Goal: Information Seeking & Learning: Find specific fact

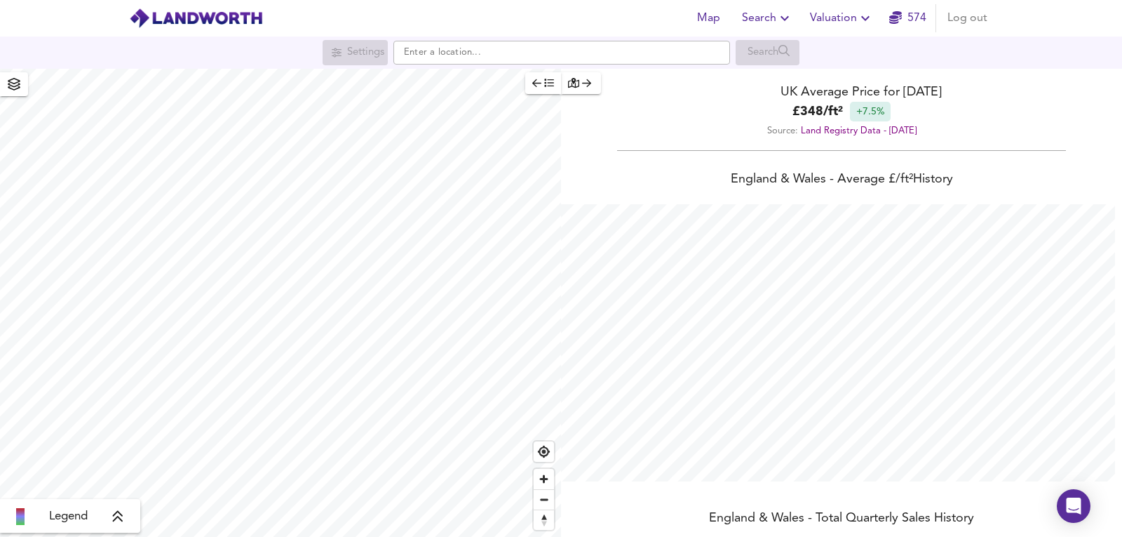
scroll to position [537, 1122]
drag, startPoint x: 888, startPoint y: 86, endPoint x: 990, endPoint y: 91, distance: 101.8
click at [990, 91] on div "UK Average Price for [DATE]" at bounding box center [841, 92] width 561 height 19
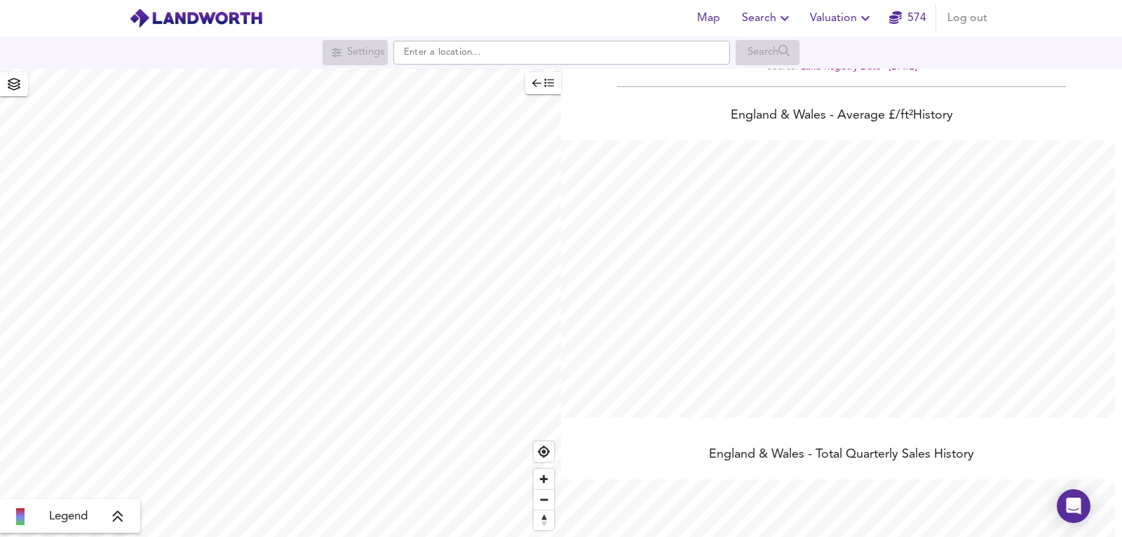
scroll to position [0, 0]
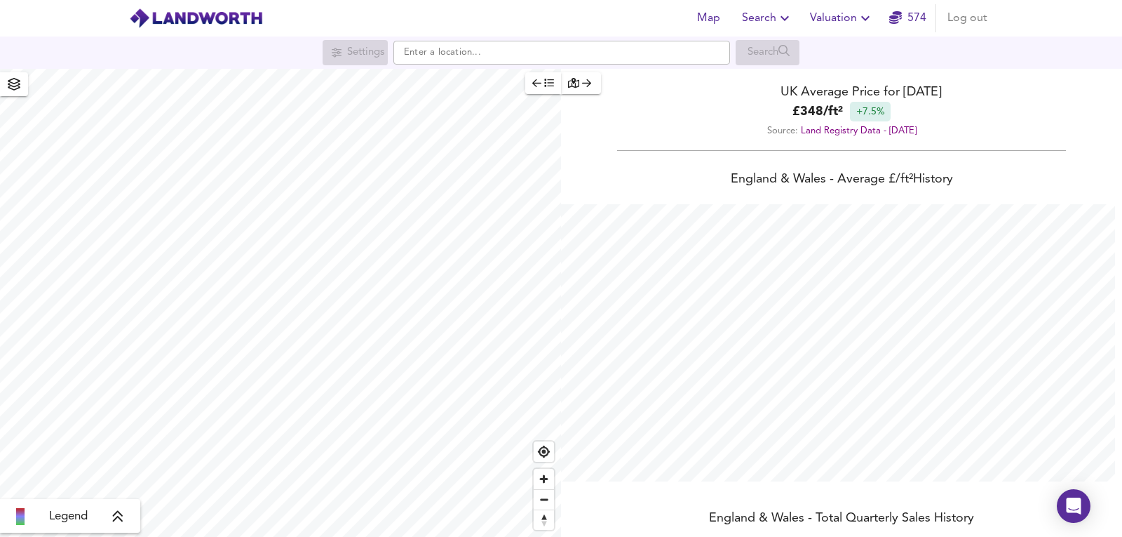
click at [576, 81] on icon "button" at bounding box center [573, 83] width 11 height 10
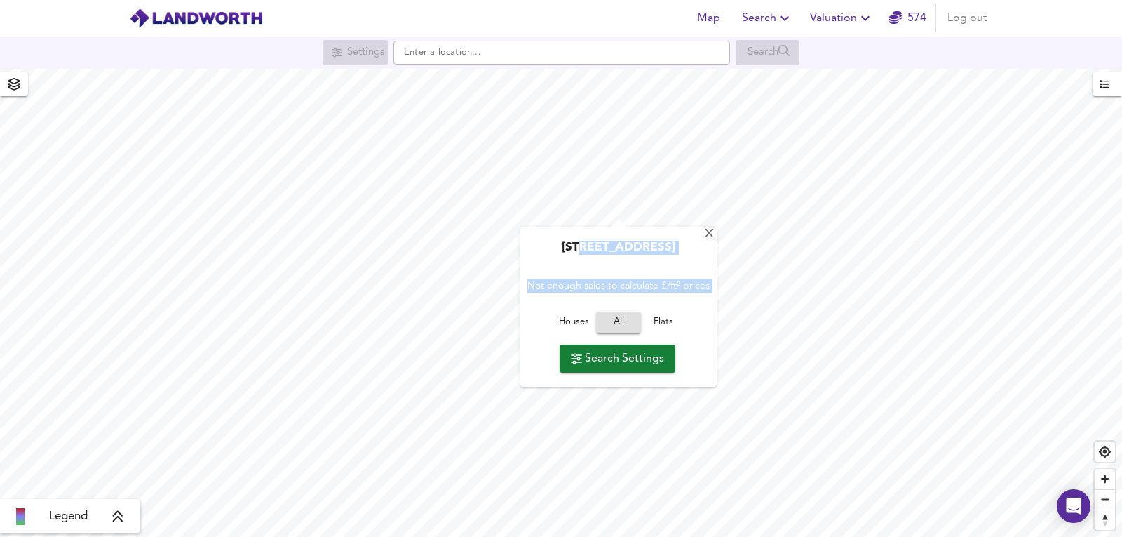
drag, startPoint x: 577, startPoint y: 262, endPoint x: 639, endPoint y: 315, distance: 81.6
click at [639, 315] on div "[GEOGRAPHIC_DATA] Not enough sales to calculate £/ft² prices Houses All Flats S…" at bounding box center [619, 307] width 196 height 160
click at [698, 238] on div "[GEOGRAPHIC_DATA] Not enough sales to calculate £/ft² prices Houses All Flats S…" at bounding box center [619, 307] width 196 height 160
click at [705, 233] on div "X" at bounding box center [710, 234] width 12 height 13
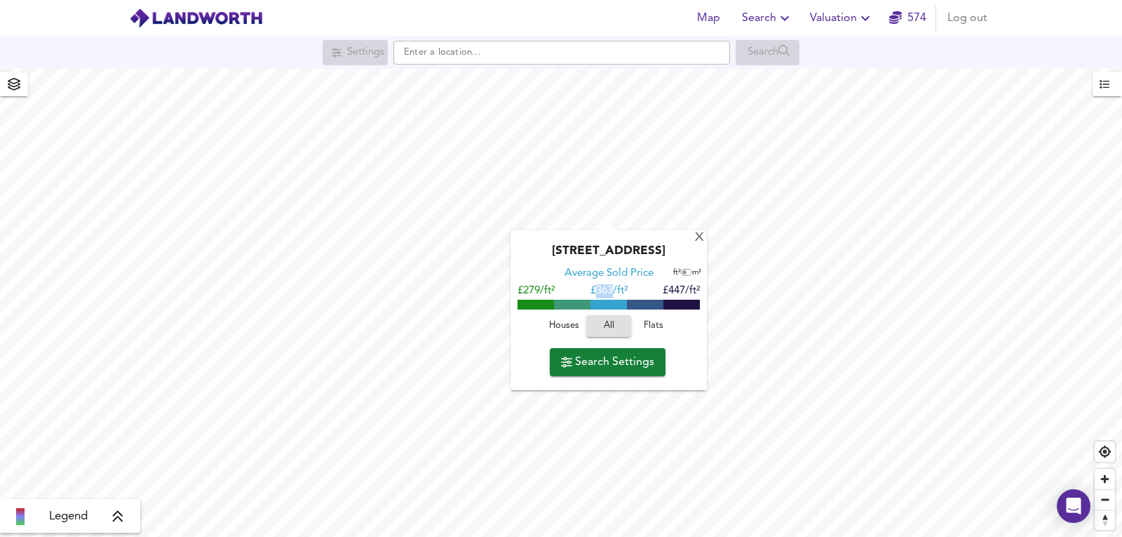
drag, startPoint x: 598, startPoint y: 290, endPoint x: 611, endPoint y: 298, distance: 15.8
click at [611, 298] on div "Average Sold Price ft² m² £279/ft² £ 363/ft² £447/ft²" at bounding box center [609, 287] width 182 height 40
click at [685, 273] on input "checkbox" at bounding box center [684, 272] width 21 height 7
checkbox input "true"
drag, startPoint x: 589, startPoint y: 288, endPoint x: 604, endPoint y: 281, distance: 16.3
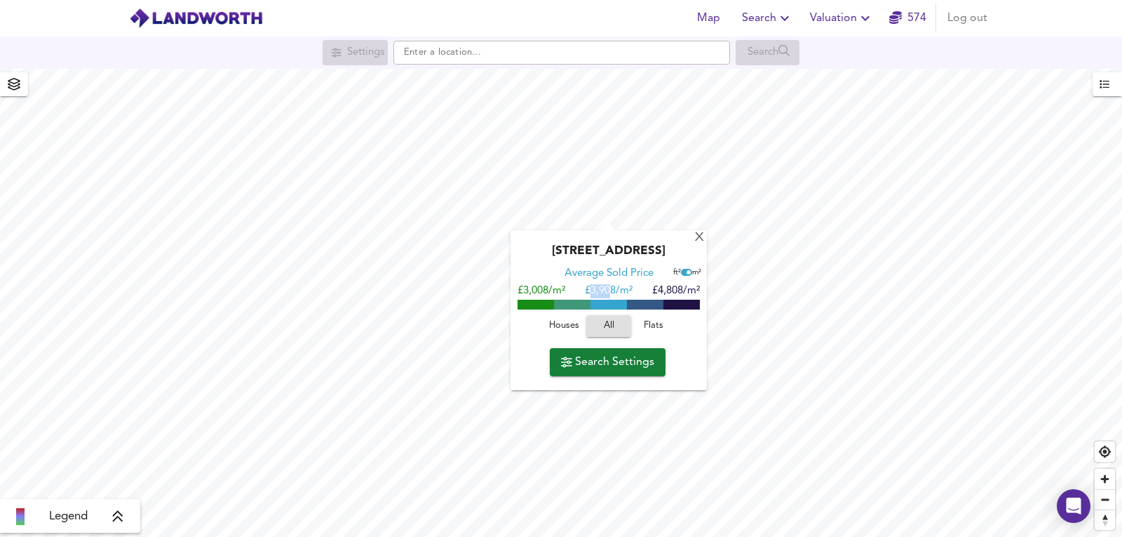
click at [610, 296] on span "£ 3,908/m²" at bounding box center [609, 291] width 48 height 11
click at [666, 330] on span "Flats" at bounding box center [654, 326] width 38 height 16
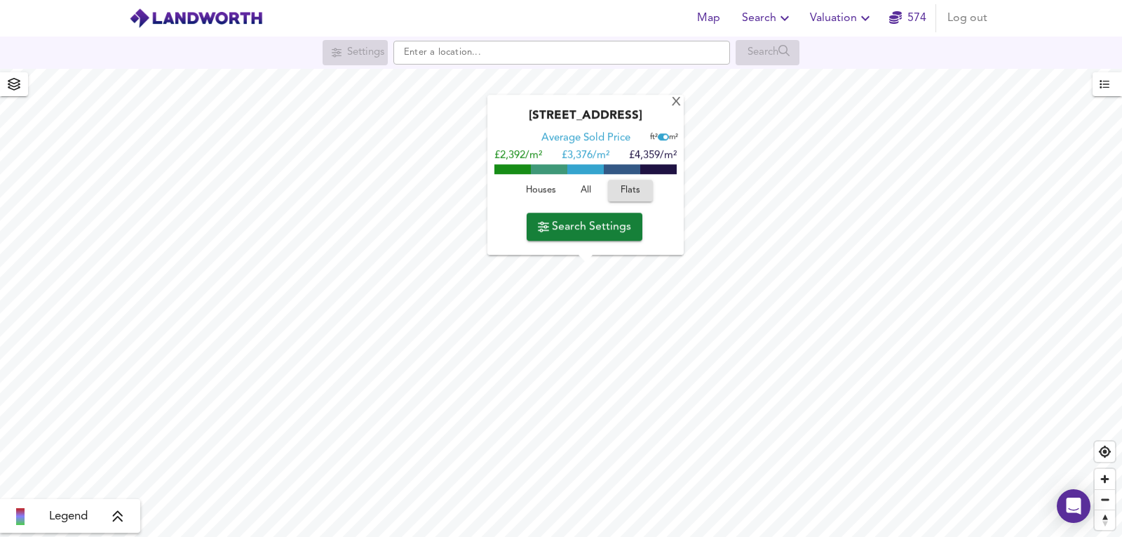
click at [670, 102] on div "[GEOGRAPHIC_DATA] Average Sold Price ft² m² £2,392/m² £ 3,376/m² £4,359/m² Hous…" at bounding box center [586, 175] width 196 height 160
click at [673, 102] on div "X" at bounding box center [677, 102] width 12 height 13
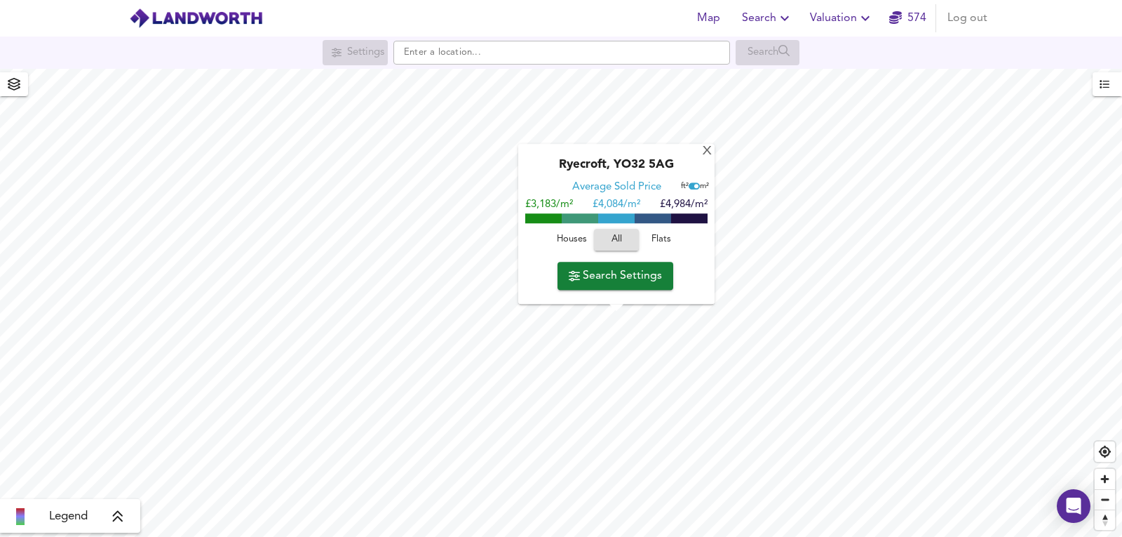
click at [657, 217] on span at bounding box center [653, 219] width 36 height 10
click at [664, 234] on span "Flats" at bounding box center [662, 240] width 38 height 16
click at [678, 210] on span "£4,399/m²" at bounding box center [684, 205] width 48 height 11
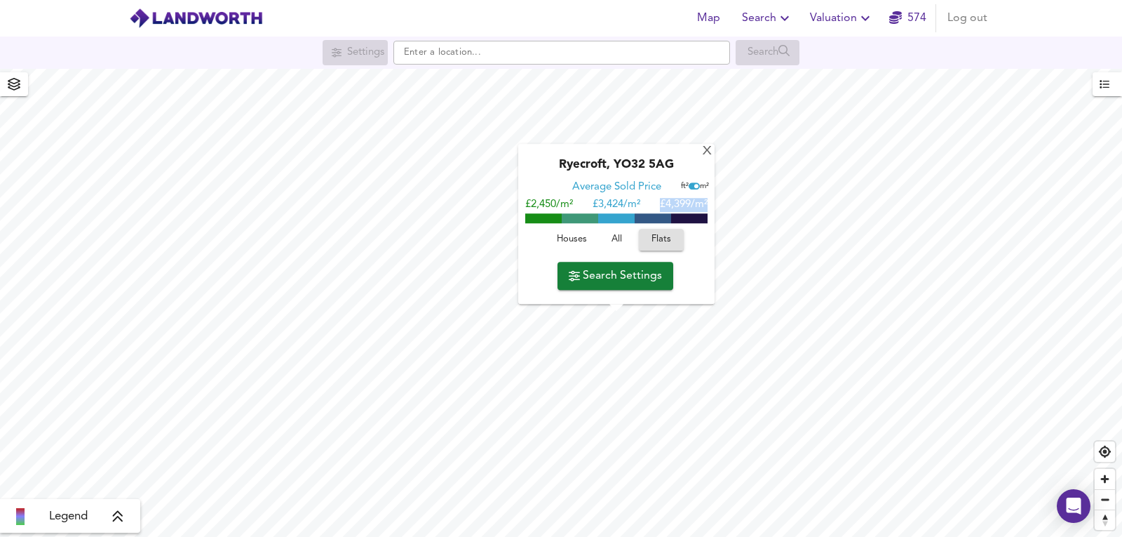
click at [678, 210] on span "£4,399/m²" at bounding box center [684, 205] width 48 height 11
click at [702, 152] on div "X" at bounding box center [708, 151] width 12 height 13
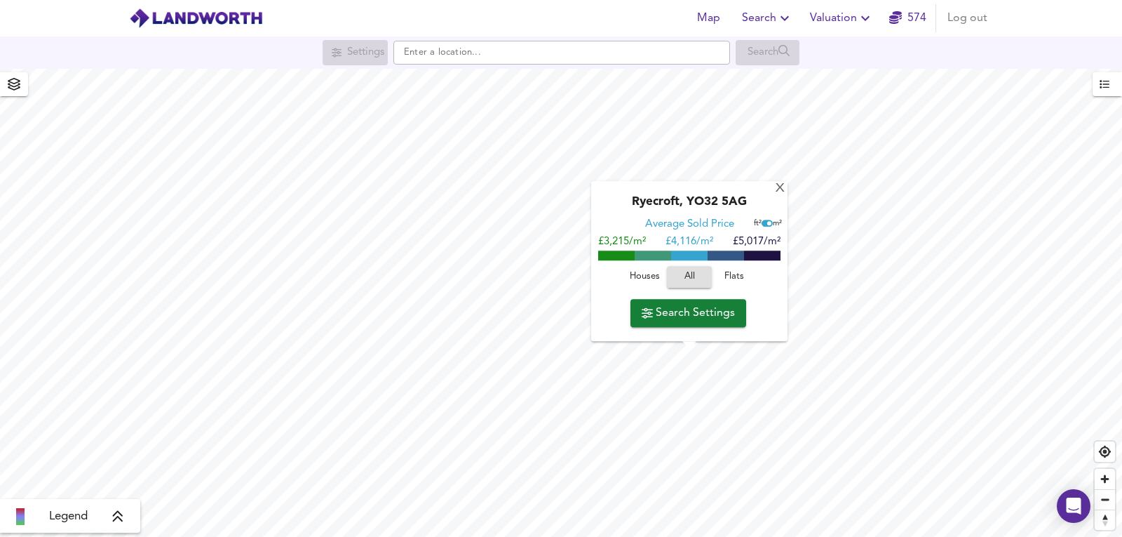
click at [740, 287] on button "Flats" at bounding box center [734, 278] width 45 height 22
click at [778, 192] on div "X" at bounding box center [780, 188] width 12 height 13
